Goal: Task Accomplishment & Management: Complete application form

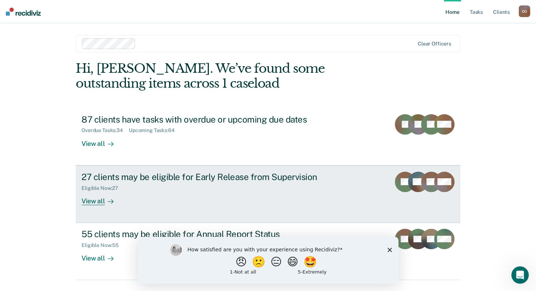
click at [220, 204] on div "27 clients may be eligible for Early Release from Supervision Eligible Now : 27…" at bounding box center [218, 188] width 273 height 33
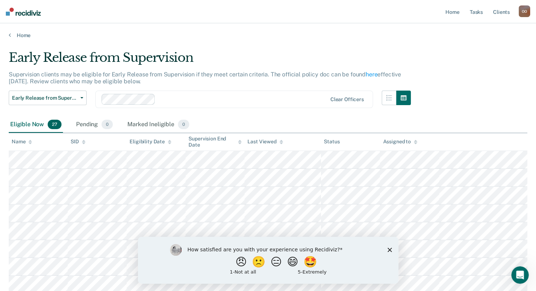
click at [169, 140] on icon at bounding box center [170, 142] width 4 height 5
click at [30, 140] on icon at bounding box center [30, 141] width 4 height 2
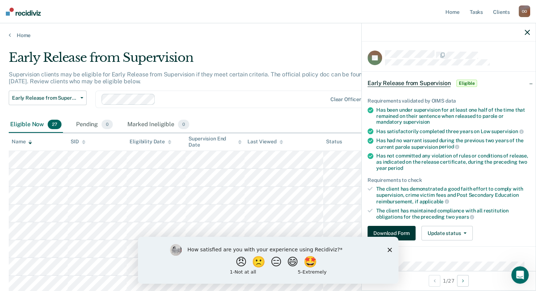
click at [389, 229] on button "Download Form" at bounding box center [392, 233] width 48 height 15
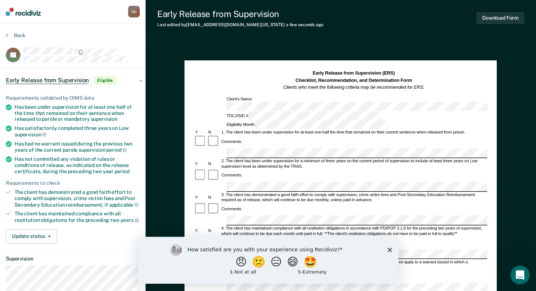
click at [519, 272] on icon "Open Intercom Messenger" at bounding box center [518, 274] width 5 height 6
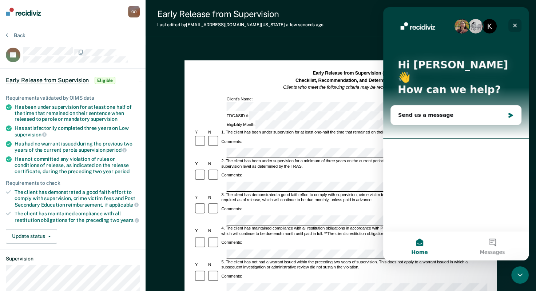
click at [516, 27] on icon "Close" at bounding box center [515, 26] width 4 height 4
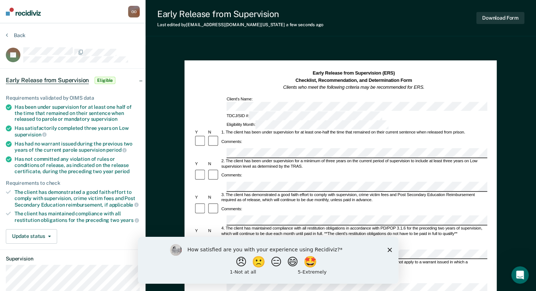
click at [70, 25] on section "Back PF Early Release from Supervision Eligible Requirements validated by OIMS …" at bounding box center [73, 203] width 146 height 360
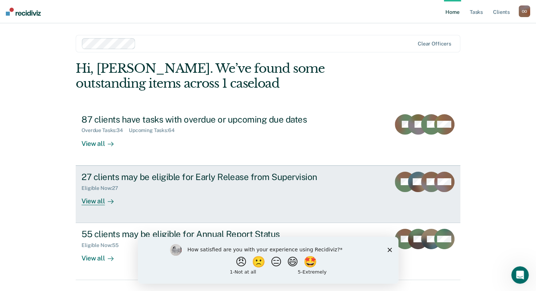
click at [194, 197] on div "27 clients may be eligible for Early Release from Supervision Eligible Now : 27…" at bounding box center [218, 188] width 273 height 33
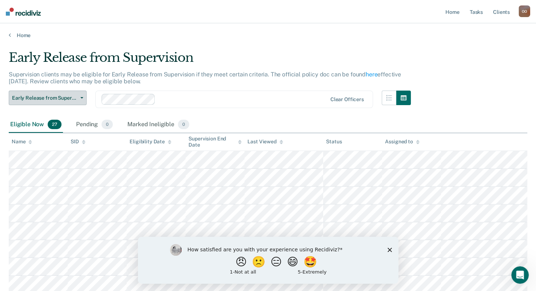
click at [80, 98] on icon "button" at bounding box center [81, 97] width 3 height 1
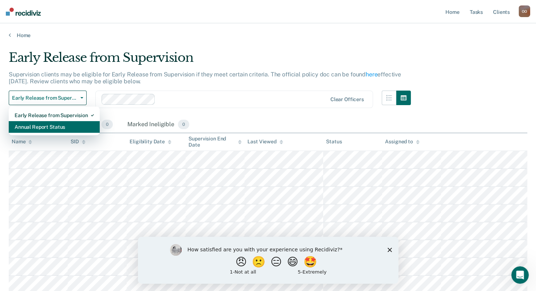
click at [53, 125] on div "Annual Report Status" at bounding box center [54, 127] width 79 height 12
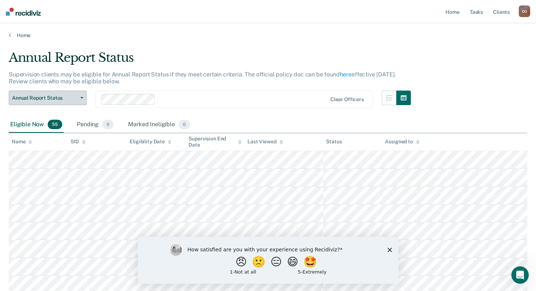
click at [82, 97] on icon "button" at bounding box center [81, 97] width 3 height 1
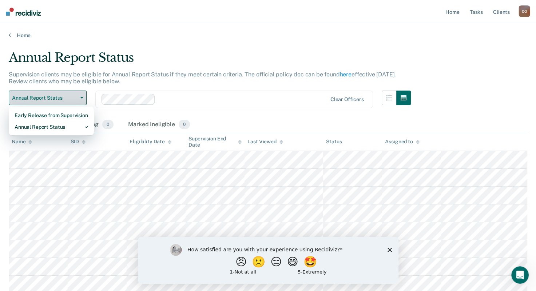
click at [82, 97] on icon "button" at bounding box center [81, 97] width 3 height 1
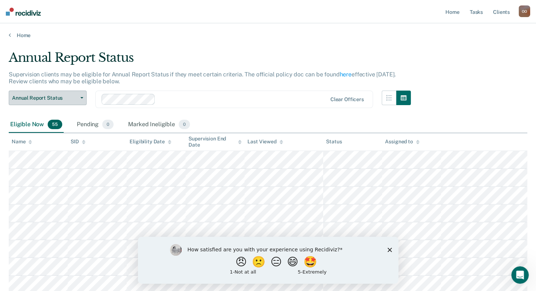
click at [81, 99] on button "Annual Report Status" at bounding box center [48, 98] width 78 height 15
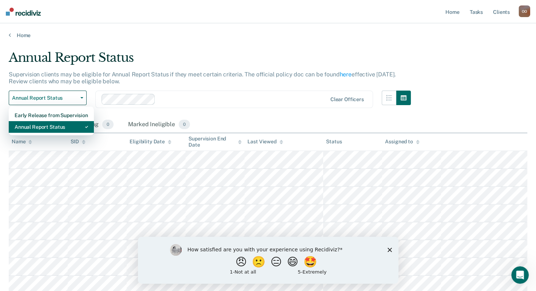
click at [54, 126] on div "Annual Report Status" at bounding box center [52, 127] width 74 height 12
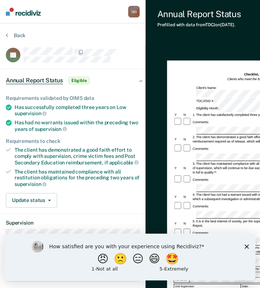
click at [153, 59] on div "Annual Reporting Checklist, Recommendation, and Determination Form Clients who …" at bounding box center [254, 222] width 216 height 354
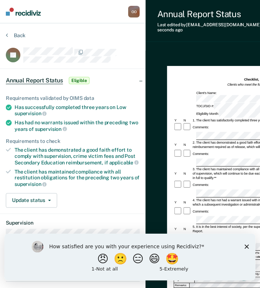
click at [160, 37] on div "Annual Report Status Last edited by [PERSON_NAME][EMAIL_ADDRESS][PERSON_NAME][D…" at bounding box center [254, 185] width 216 height 371
click at [119, 45] on div "Back" at bounding box center [73, 39] width 134 height 15
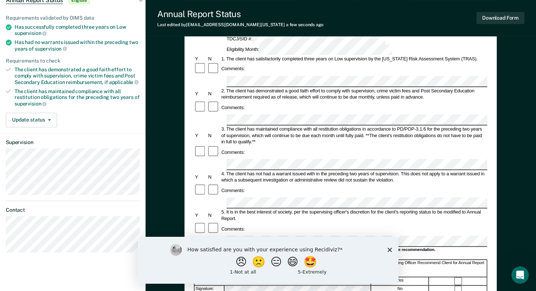
scroll to position [79, 0]
click at [535, 162] on div "Annual Reporting Checklist, Recommendation, and Determination Form Clients who …" at bounding box center [341, 205] width 390 height 479
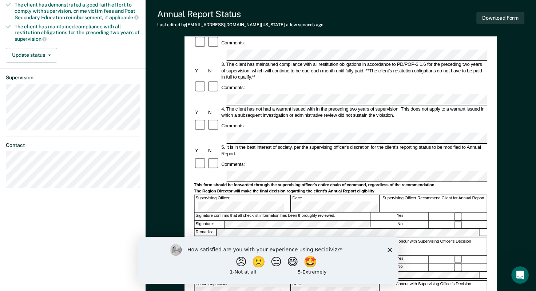
scroll to position [146, 0]
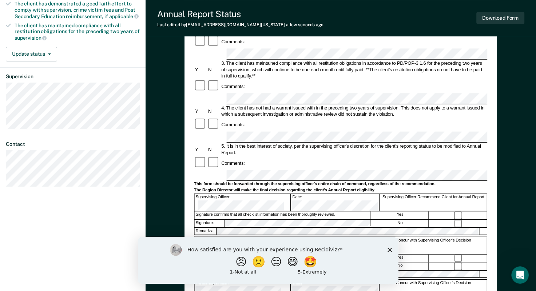
click at [234, 128] on form "Annual Reporting Checklist, Recommendation, and Determination Form Clients who …" at bounding box center [340, 165] width 293 height 482
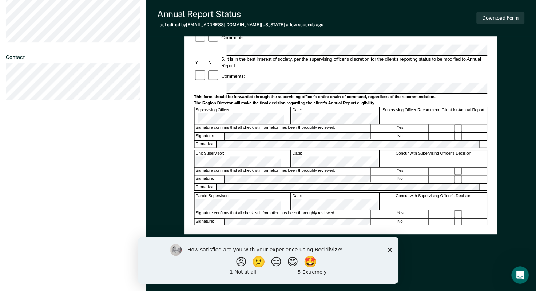
scroll to position [0, 0]
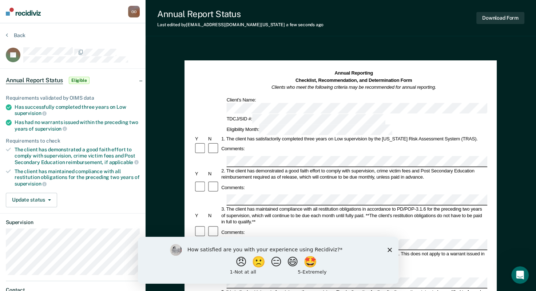
click at [427, 22] on div "Annual Report Status Last edited by [PERSON_NAME][EMAIL_ADDRESS][PERSON_NAME][D…" at bounding box center [341, 18] width 390 height 36
click at [235, 42] on div "Annual Report Status Last edited by [PERSON_NAME][EMAIL_ADDRESS][PERSON_NAME][D…" at bounding box center [341, 245] width 390 height 491
click at [315, 263] on button "🤩" at bounding box center [311, 261] width 20 height 15
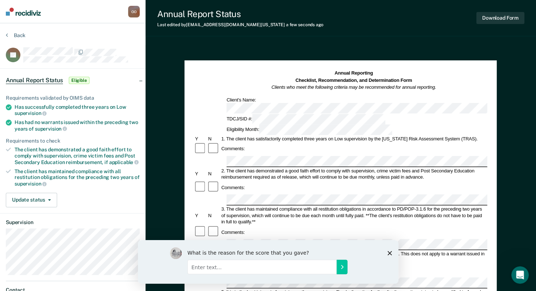
click at [278, 270] on input "Enter text..." at bounding box center [261, 266] width 149 height 15
click at [390, 252] on polygon "Close survey" at bounding box center [389, 253] width 4 height 4
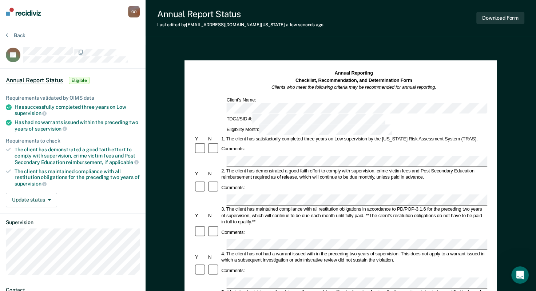
click at [226, 51] on div "Annual Reporting Checklist, Recommendation, and Determination Form Clients who …" at bounding box center [341, 284] width 390 height 479
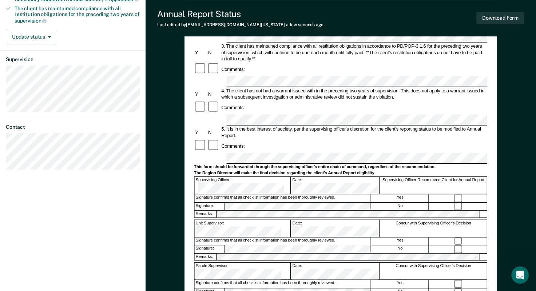
scroll to position [233, 0]
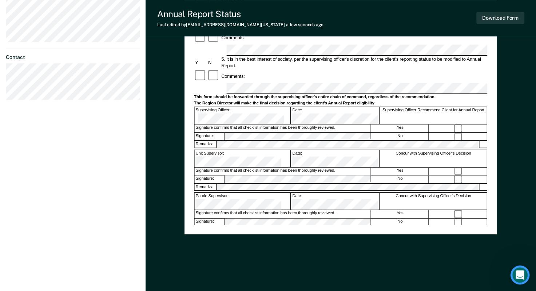
click at [517, 270] on icon "Open Intercom Messenger" at bounding box center [519, 274] width 12 height 12
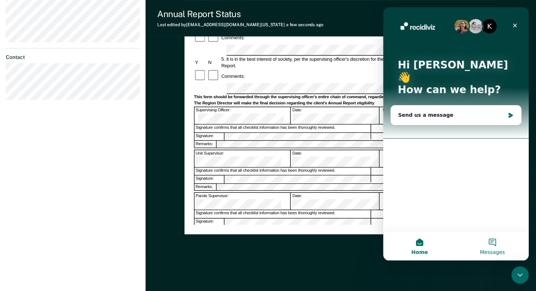
click at [492, 242] on button "Messages" at bounding box center [492, 245] width 73 height 29
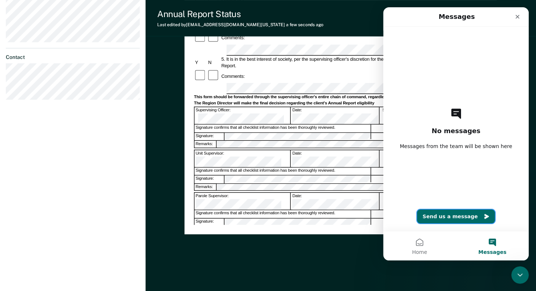
click at [449, 217] on button "Send us a message" at bounding box center [456, 216] width 79 height 15
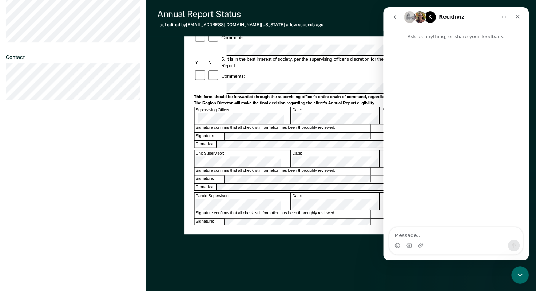
click at [411, 236] on textarea "Message…" at bounding box center [455, 233] width 133 height 12
type textarea "Hello"
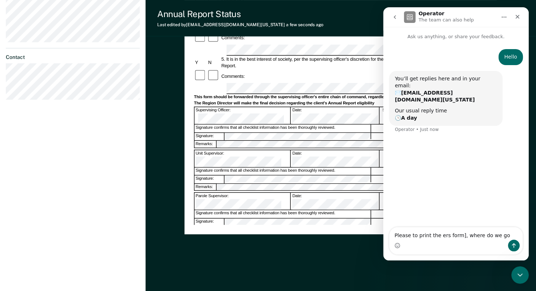
type textarea "Please to print the ers form], where do we go?"
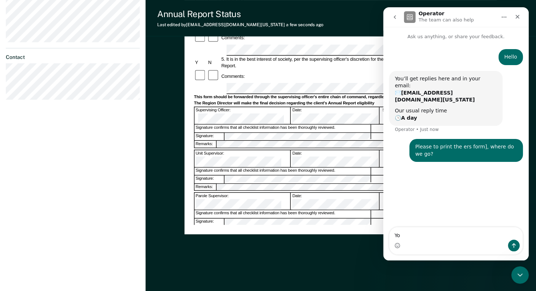
type textarea "Y"
type textarea "I learnt we can't use control P"
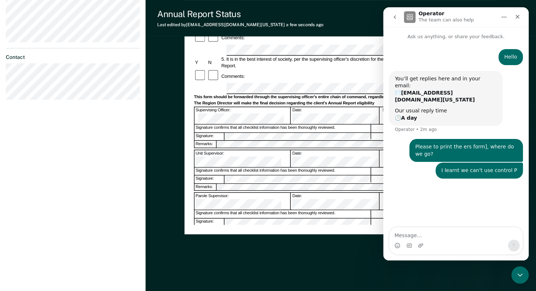
click at [279, 219] on div "Annual Reporting Checklist, Recommendation, and Determination Form Clients who …" at bounding box center [340, 31] width 293 height 388
click at [520, 18] on icon "Close" at bounding box center [518, 17] width 6 height 6
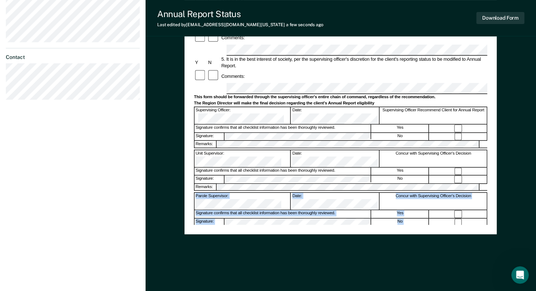
drag, startPoint x: 536, startPoint y: 151, endPoint x: 539, endPoint y: 19, distance: 132.5
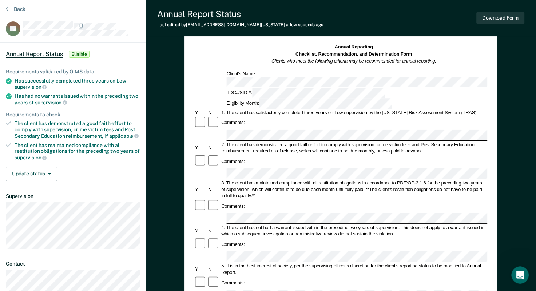
scroll to position [0, 0]
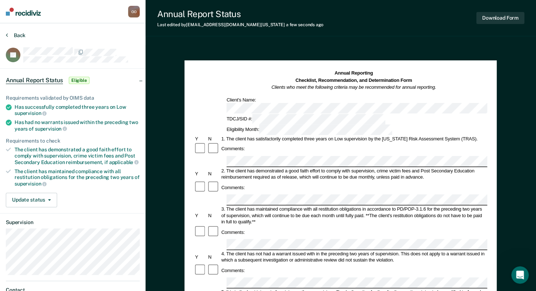
click at [8, 35] on button "Back" at bounding box center [16, 35] width 20 height 7
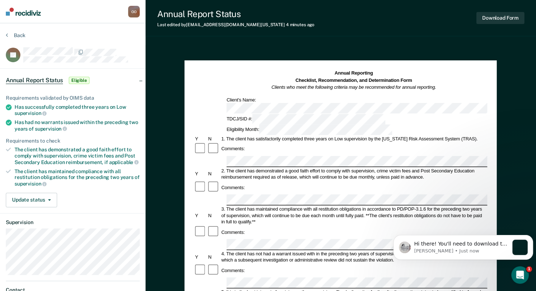
scroll to position [33, 0]
click at [501, 248] on p "[PERSON_NAME] • Just now" at bounding box center [461, 251] width 95 height 7
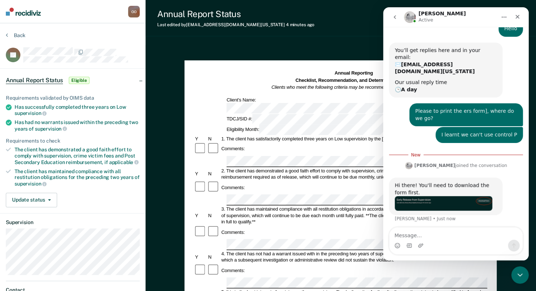
scroll to position [45, 0]
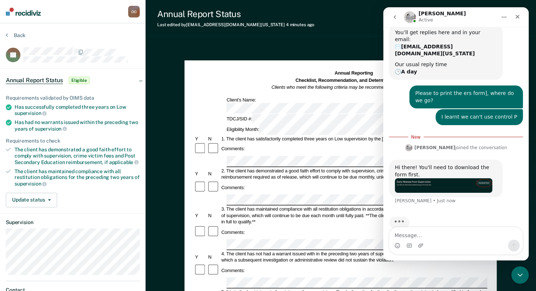
click at [413, 239] on textarea "Message…" at bounding box center [455, 233] width 133 height 12
type textarea "I did."
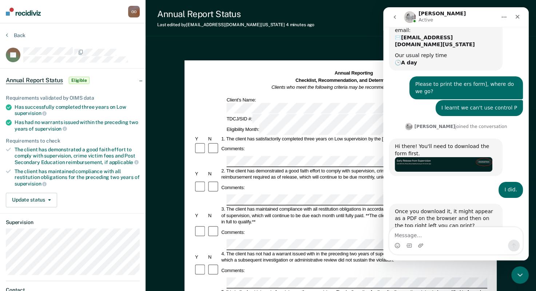
scroll to position [112, 0]
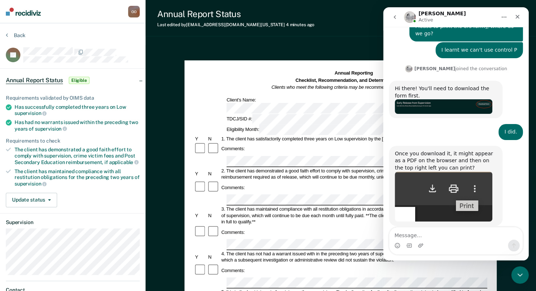
click at [281, 37] on div "Annual Report Status Last edited by [PERSON_NAME][EMAIL_ADDRESS][PERSON_NAME][D…" at bounding box center [341, 245] width 390 height 491
click at [409, 234] on textarea "Message…" at bounding box center [455, 233] width 133 height 12
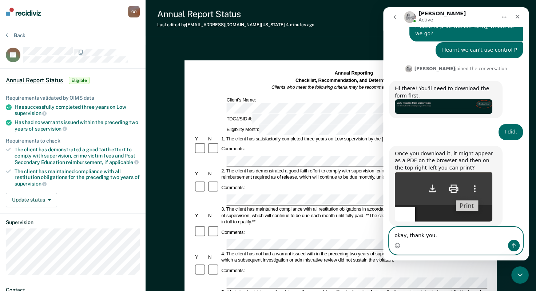
type textarea "okay, thank you."
click at [511, 246] on icon "Send a message…" at bounding box center [514, 246] width 6 height 6
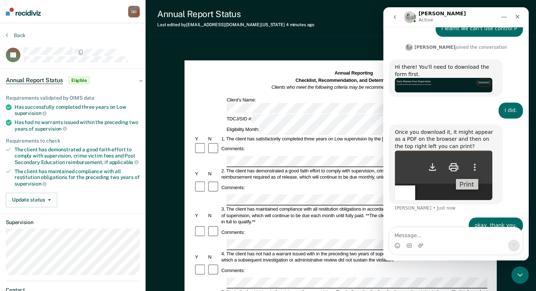
click at [337, 50] on div "Annual Reporting Checklist, Recommendation, and Determination Form Clients who …" at bounding box center [341, 284] width 390 height 479
click at [503, 16] on icon "Home" at bounding box center [504, 17] width 6 height 6
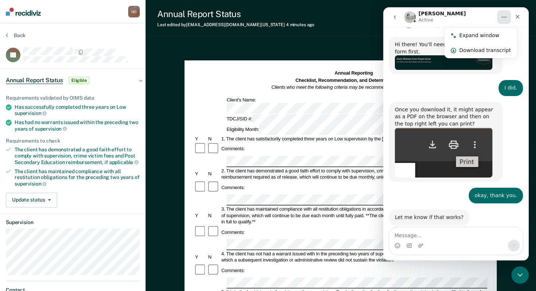
scroll to position [156, 0]
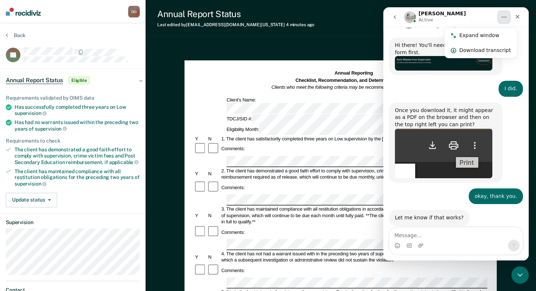
click at [354, 27] on div "Annual Report Status Last edited by [PERSON_NAME][EMAIL_ADDRESS][PERSON_NAME][D…" at bounding box center [341, 18] width 390 height 36
drag, startPoint x: 482, startPoint y: 10, endPoint x: 471, endPoint y: 13, distance: 11.6
click at [471, 13] on div "[PERSON_NAME] Active" at bounding box center [450, 17] width 92 height 13
click at [396, 18] on icon "go back" at bounding box center [395, 17] width 6 height 6
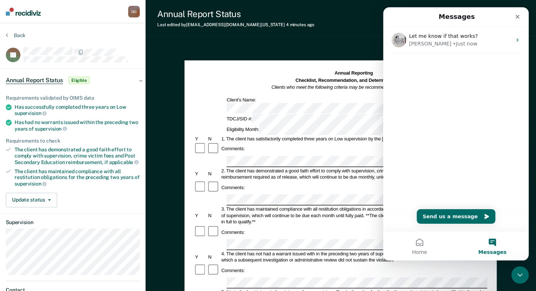
scroll to position [0, 0]
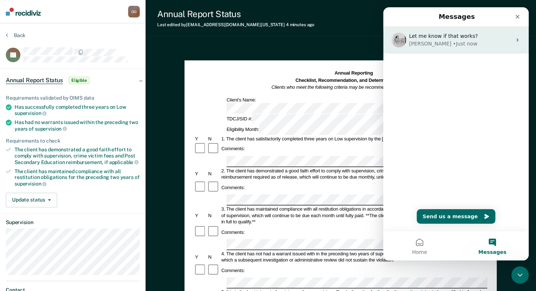
click at [516, 40] on icon "Intercom messenger" at bounding box center [517, 40] width 2 height 3
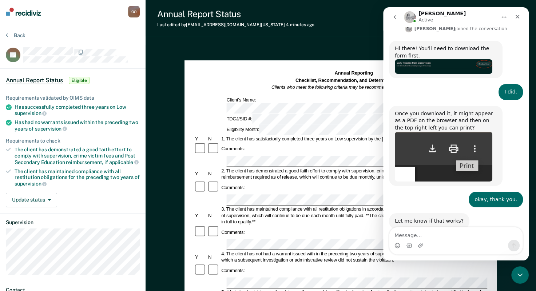
scroll to position [156, 0]
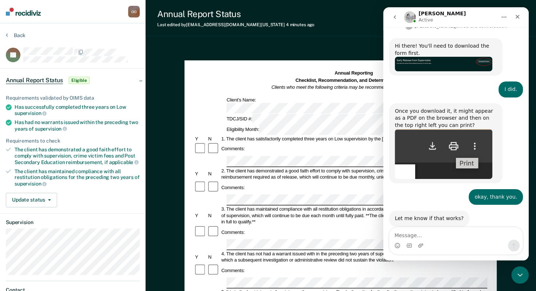
click at [507, 16] on icon "Home" at bounding box center [504, 17] width 6 height 6
click at [345, 24] on div "Annual Report Status Last edited by [PERSON_NAME][EMAIL_ADDRESS][PERSON_NAME][D…" at bounding box center [341, 18] width 390 height 36
drag, startPoint x: 456, startPoint y: 15, endPoint x: 425, endPoint y: 17, distance: 31.4
click at [425, 17] on div "[PERSON_NAME] Active" at bounding box center [450, 17] width 92 height 13
click at [325, 37] on div "Annual Report Status Last edited by [PERSON_NAME][EMAIL_ADDRESS][PERSON_NAME][D…" at bounding box center [341, 245] width 390 height 491
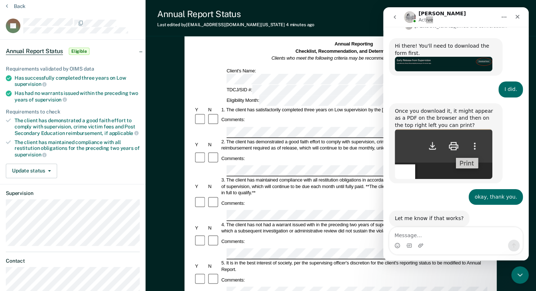
scroll to position [0, 0]
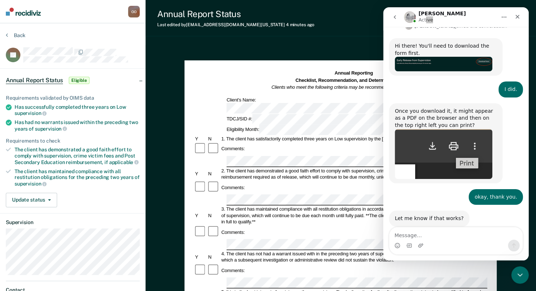
click at [235, 28] on div "Annual Report Status Last edited by [PERSON_NAME][EMAIL_ADDRESS][PERSON_NAME][D…" at bounding box center [341, 18] width 390 height 36
click at [518, 16] on icon "Close" at bounding box center [518, 17] width 4 height 4
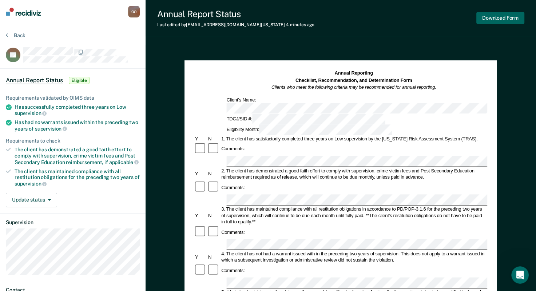
click at [504, 17] on button "Download Form" at bounding box center [500, 18] width 48 height 12
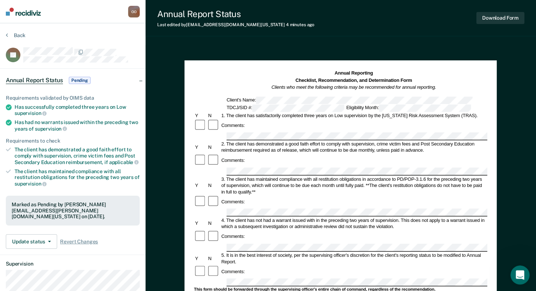
click at [515, 275] on icon "Open Intercom Messenger" at bounding box center [519, 274] width 12 height 12
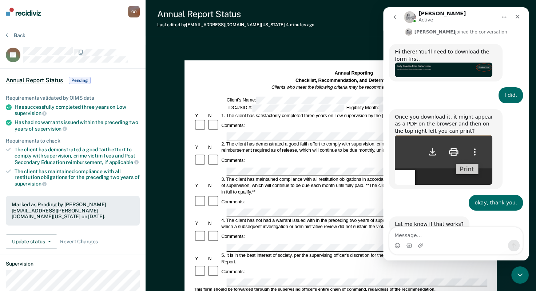
scroll to position [156, 0]
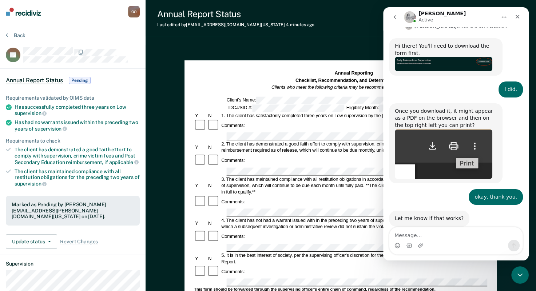
click at [414, 239] on textarea "Message…" at bounding box center [455, 233] width 133 height 12
type textarea "Yes it did work. Thank you."
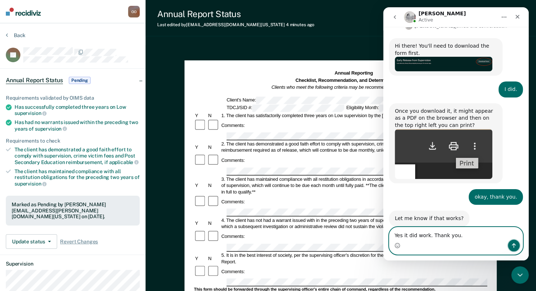
click at [514, 245] on icon "Send a message…" at bounding box center [514, 245] width 4 height 5
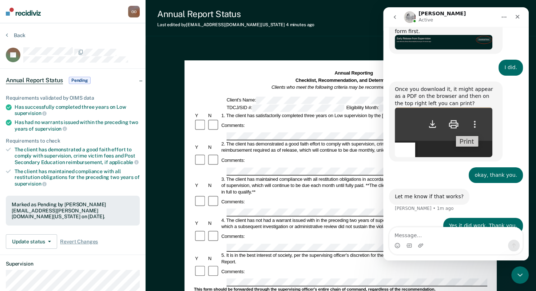
click at [250, 75] on div "Annual Reporting Checklist, Recommendation, and Determination Form Clients who …" at bounding box center [340, 80] width 293 height 21
click at [251, 35] on div "Annual Report Status Last edited by [PERSON_NAME][EMAIL_ADDRESS][PERSON_NAME][D…" at bounding box center [341, 18] width 390 height 36
click at [8, 35] on button "Back" at bounding box center [16, 35] width 20 height 7
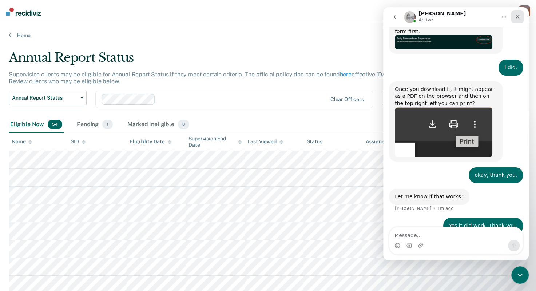
click at [520, 17] on icon "Close" at bounding box center [518, 17] width 6 height 6
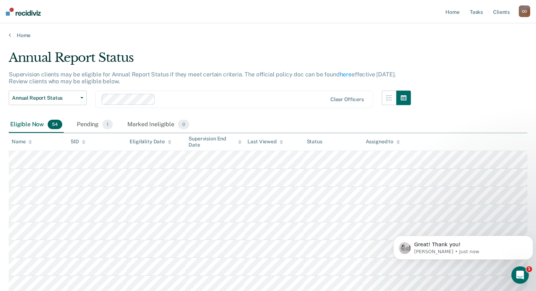
scroll to position [512, 0]
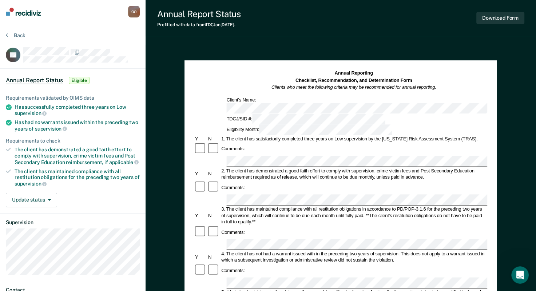
scroll to position [221, 0]
click at [8, 35] on button "Back" at bounding box center [16, 35] width 20 height 7
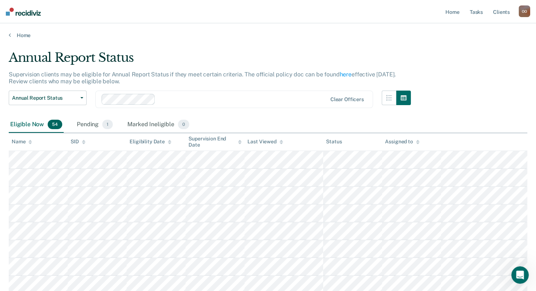
scroll to position [495, 0]
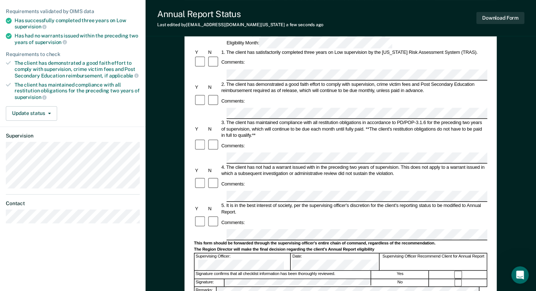
scroll to position [113, 0]
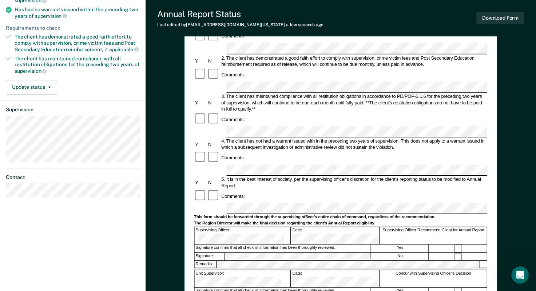
click at [255, 190] on div "Comments:" at bounding box center [340, 196] width 293 height 13
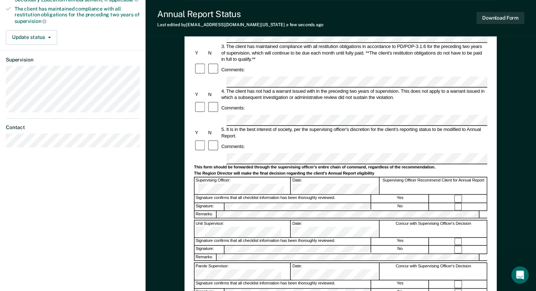
scroll to position [177, 0]
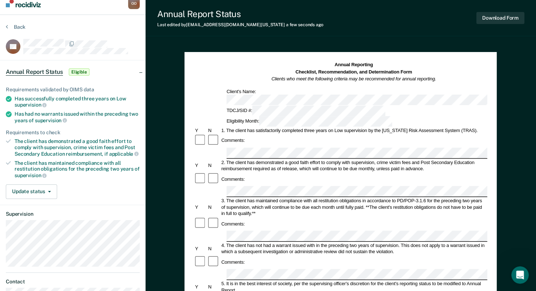
scroll to position [9, 0]
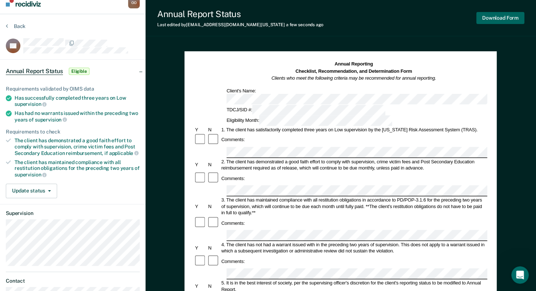
click at [501, 18] on button "Download Form" at bounding box center [500, 18] width 48 height 12
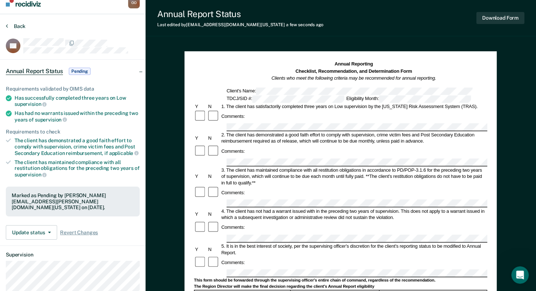
click at [8, 25] on button "Back" at bounding box center [16, 26] width 20 height 7
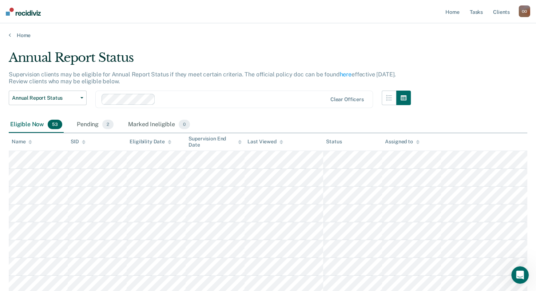
scroll to position [531, 0]
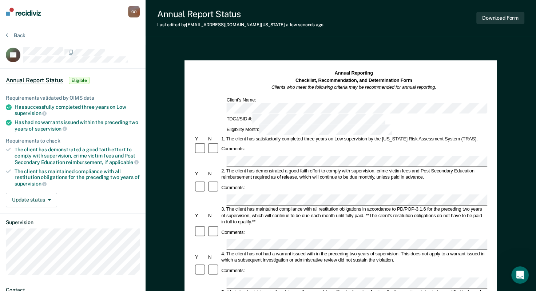
click at [260, 181] on div "Comments:" at bounding box center [340, 187] width 293 height 13
drag, startPoint x: 421, startPoint y: 138, endPoint x: 475, endPoint y: 142, distance: 54.7
click at [475, 168] on div "2. The client has demonstrated a good faith effort to comply with supervision, …" at bounding box center [354, 174] width 267 height 13
copy div "Post Secondary Education"
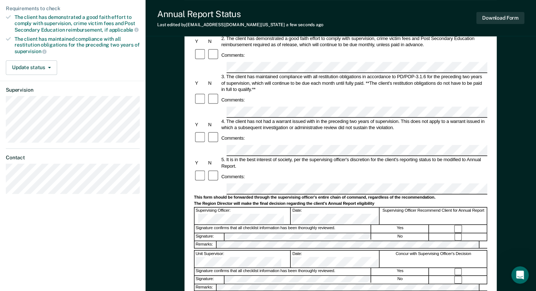
scroll to position [135, 0]
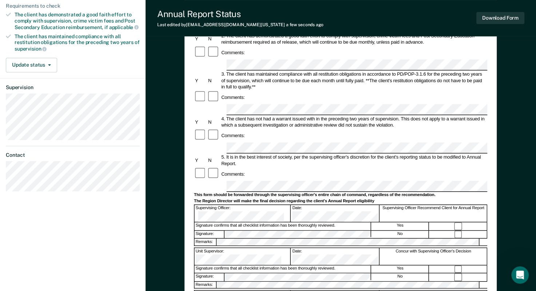
click at [234, 138] on form "Annual Reporting Checklist, Recommendation, and Determination Form Clients who …" at bounding box center [340, 176] width 293 height 482
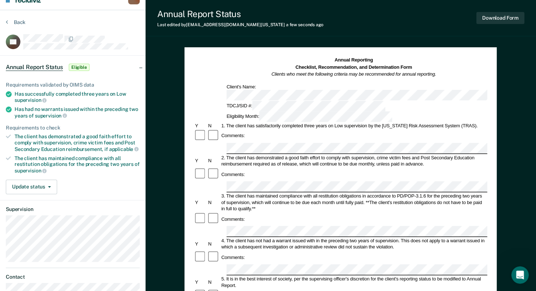
scroll to position [0, 0]
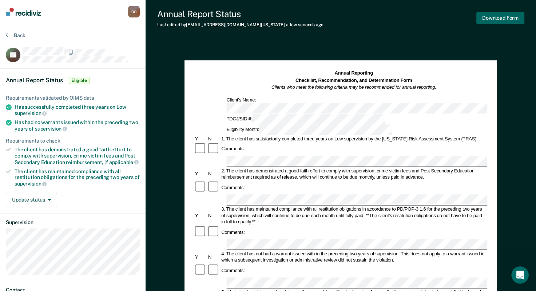
click at [502, 17] on button "Download Form" at bounding box center [500, 18] width 48 height 12
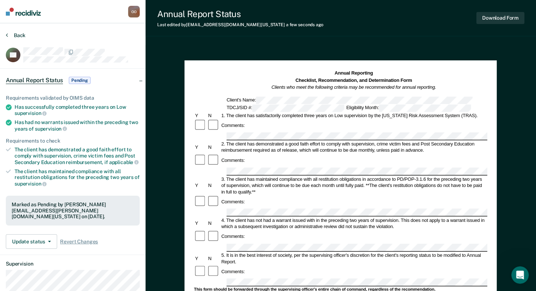
click at [6, 36] on icon at bounding box center [7, 35] width 2 height 6
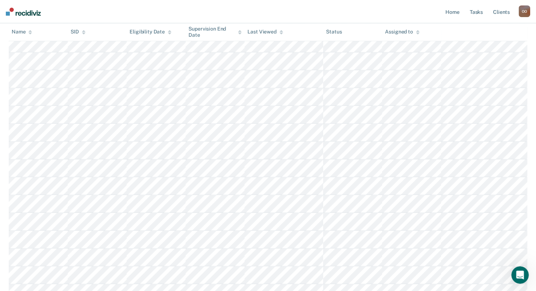
scroll to position [192, 0]
